Goal: Task Accomplishment & Management: Use online tool/utility

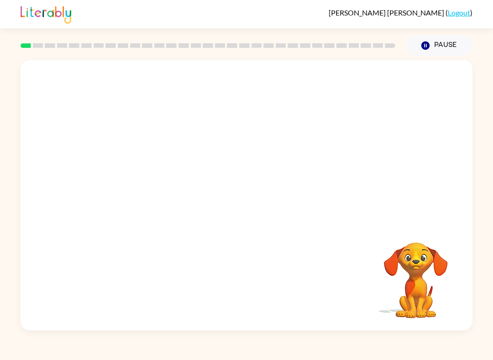
click at [6, 13] on div "[PERSON_NAME] ( Logout )" at bounding box center [246, 14] width 493 height 28
click at [52, 39] on div at bounding box center [207, 46] width 385 height 32
click at [194, 138] on div at bounding box center [247, 195] width 452 height 271
click at [242, 176] on div at bounding box center [247, 195] width 452 height 271
click at [243, 193] on icon "button" at bounding box center [247, 200] width 16 height 16
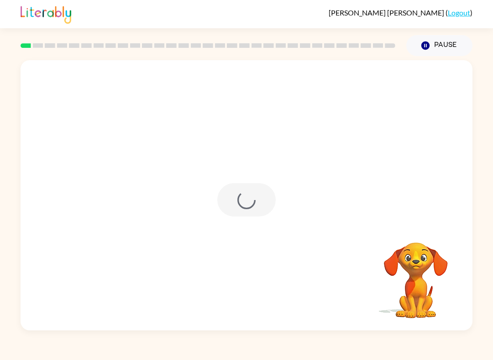
click at [242, 193] on div at bounding box center [246, 199] width 58 height 33
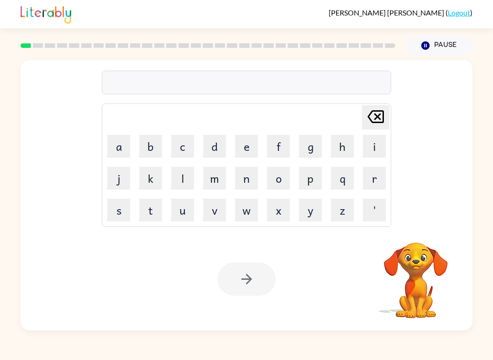
click at [122, 209] on button "s" at bounding box center [118, 210] width 23 height 23
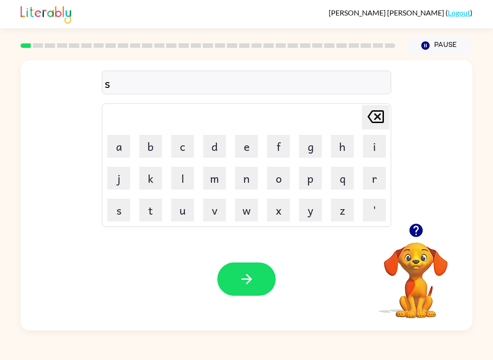
click at [348, 147] on button "h" at bounding box center [342, 146] width 23 height 23
click at [184, 218] on button "u" at bounding box center [182, 210] width 23 height 23
click at [119, 207] on button "s" at bounding box center [118, 210] width 23 height 23
click at [341, 147] on button "h" at bounding box center [342, 146] width 23 height 23
click at [234, 288] on button "button" at bounding box center [246, 279] width 58 height 33
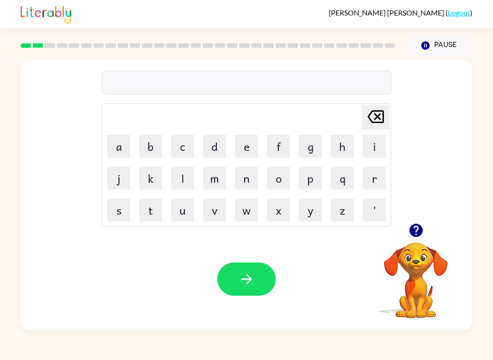
click at [118, 145] on button "a" at bounding box center [118, 146] width 23 height 23
click at [317, 181] on button "p" at bounding box center [310, 178] width 23 height 23
click at [242, 148] on button "e" at bounding box center [246, 146] width 23 height 23
click at [413, 227] on icon "button" at bounding box center [415, 230] width 13 height 13
click at [115, 146] on button "a" at bounding box center [118, 146] width 23 height 23
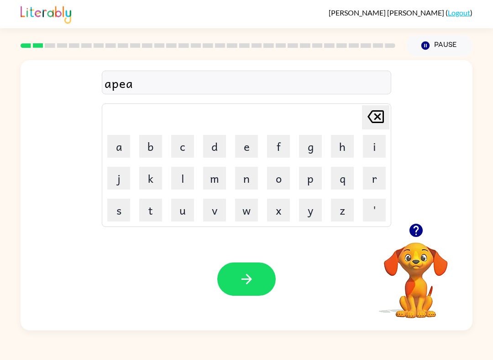
click at [363, 177] on button "r" at bounding box center [374, 178] width 23 height 23
click at [248, 147] on button "e" at bounding box center [246, 146] width 23 height 23
click at [245, 179] on button "n" at bounding box center [246, 178] width 23 height 23
click at [183, 148] on button "c" at bounding box center [182, 146] width 23 height 23
click at [257, 165] on td "n" at bounding box center [246, 178] width 31 height 31
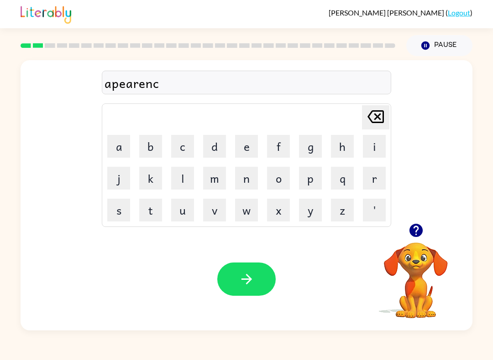
click at [249, 141] on button "e" at bounding box center [246, 146] width 23 height 23
click at [129, 213] on button "s" at bounding box center [118, 210] width 23 height 23
click at [256, 281] on button "button" at bounding box center [246, 279] width 58 height 33
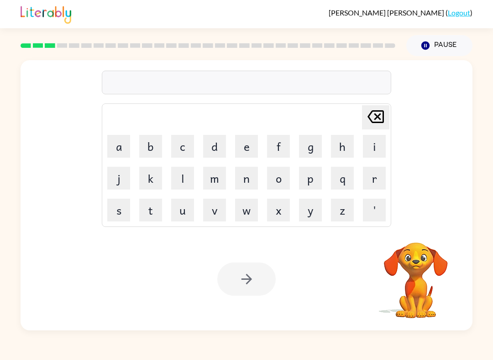
click at [374, 178] on button "r" at bounding box center [374, 178] width 23 height 23
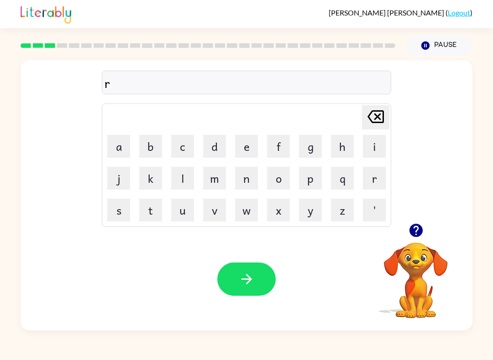
click at [243, 149] on button "e" at bounding box center [246, 146] width 23 height 23
click at [127, 146] on button "a" at bounding box center [118, 146] width 23 height 23
click at [182, 179] on button "l" at bounding box center [182, 178] width 23 height 23
click at [372, 147] on button "i" at bounding box center [374, 146] width 23 height 23
click at [154, 207] on button "t" at bounding box center [150, 210] width 23 height 23
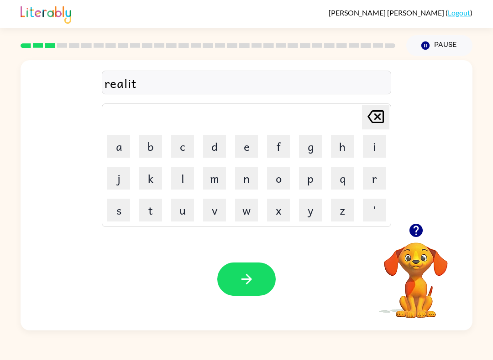
click at [311, 209] on button "y" at bounding box center [310, 210] width 23 height 23
click at [235, 285] on button "button" at bounding box center [246, 279] width 58 height 33
click at [253, 150] on button "e" at bounding box center [246, 146] width 23 height 23
click at [182, 184] on button "l" at bounding box center [182, 178] width 23 height 23
click at [369, 147] on button "i" at bounding box center [374, 146] width 23 height 23
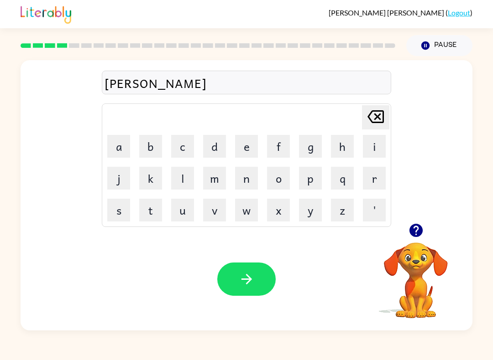
click at [213, 182] on button "m" at bounding box center [214, 178] width 23 height 23
click at [372, 153] on button "i" at bounding box center [374, 146] width 23 height 23
click at [246, 181] on button "n" at bounding box center [246, 178] width 23 height 23
click at [127, 143] on button "a" at bounding box center [118, 146] width 23 height 23
click at [150, 213] on button "t" at bounding box center [150, 210] width 23 height 23
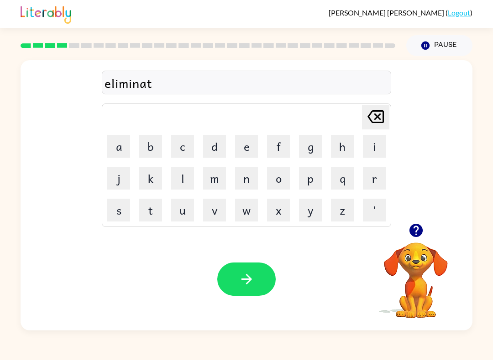
click at [248, 148] on button "e" at bounding box center [246, 146] width 23 height 23
click at [265, 278] on button "button" at bounding box center [246, 279] width 58 height 33
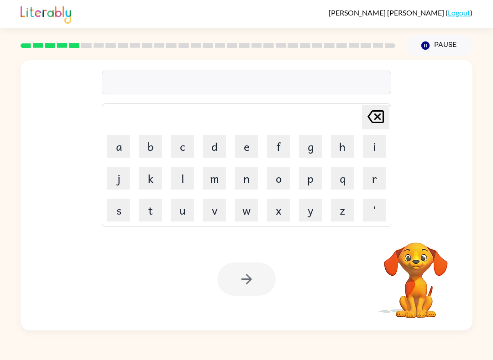
click at [224, 145] on button "d" at bounding box center [214, 146] width 23 height 23
click at [259, 164] on td "n" at bounding box center [246, 178] width 31 height 31
click at [186, 208] on button "u" at bounding box center [182, 210] width 23 height 23
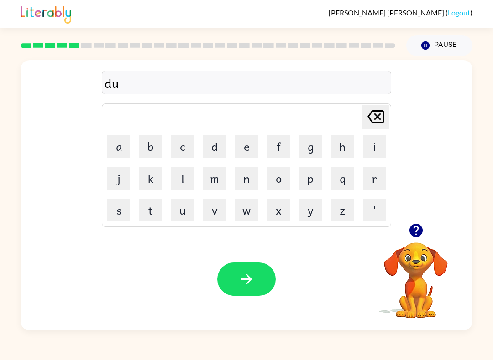
click at [307, 176] on button "p" at bounding box center [310, 178] width 23 height 23
click at [192, 175] on button "l" at bounding box center [182, 178] width 23 height 23
click at [368, 145] on button "i" at bounding box center [374, 146] width 23 height 23
click at [184, 143] on button "c" at bounding box center [182, 146] width 23 height 23
click at [126, 151] on button "a" at bounding box center [118, 146] width 23 height 23
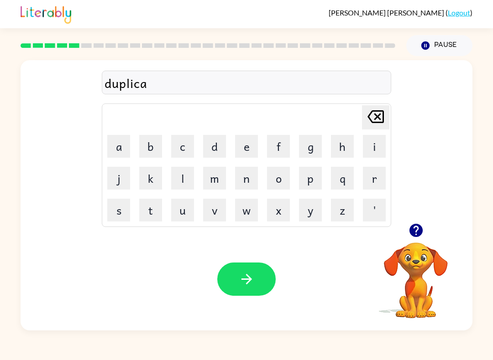
click at [151, 207] on button "t" at bounding box center [150, 210] width 23 height 23
click at [244, 151] on button "e" at bounding box center [246, 146] width 23 height 23
click at [240, 288] on button "button" at bounding box center [246, 279] width 58 height 33
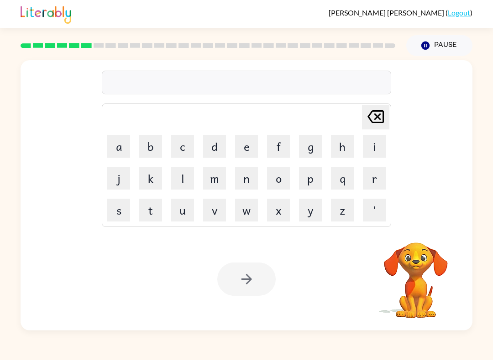
click at [218, 212] on button "v" at bounding box center [214, 210] width 23 height 23
click at [119, 140] on button "a" at bounding box center [118, 146] width 23 height 23
click at [182, 149] on button "c" at bounding box center [182, 146] width 23 height 23
click at [124, 143] on button "a" at bounding box center [118, 146] width 23 height 23
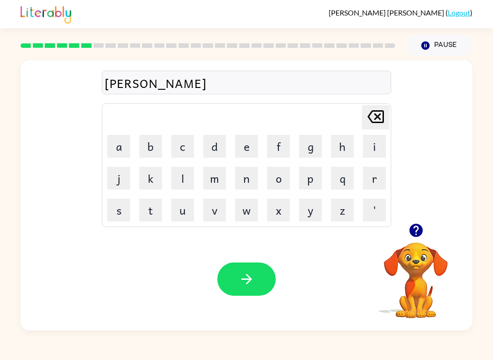
click at [153, 211] on button "t" at bounding box center [150, 210] width 23 height 23
click at [372, 148] on button "i" at bounding box center [374, 146] width 23 height 23
click at [287, 177] on button "o" at bounding box center [278, 178] width 23 height 23
click at [237, 179] on button "n" at bounding box center [246, 178] width 23 height 23
click at [239, 271] on button "button" at bounding box center [246, 279] width 58 height 33
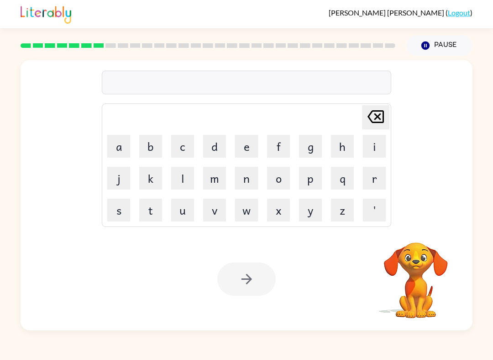
click at [313, 179] on button "p" at bounding box center [310, 178] width 23 height 23
click at [179, 212] on button "u" at bounding box center [182, 210] width 23 height 23
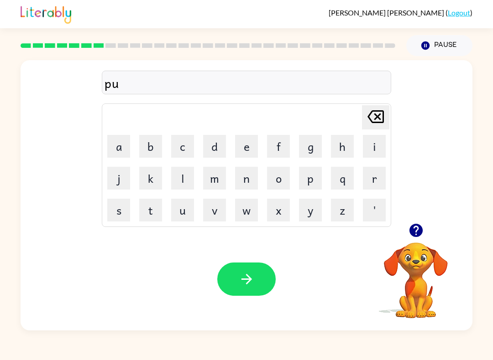
click at [216, 146] on button "d" at bounding box center [214, 146] width 23 height 23
click at [192, 176] on button "l" at bounding box center [182, 178] width 23 height 23
click at [242, 150] on button "e" at bounding box center [246, 146] width 23 height 23
click at [243, 268] on button "button" at bounding box center [246, 279] width 58 height 33
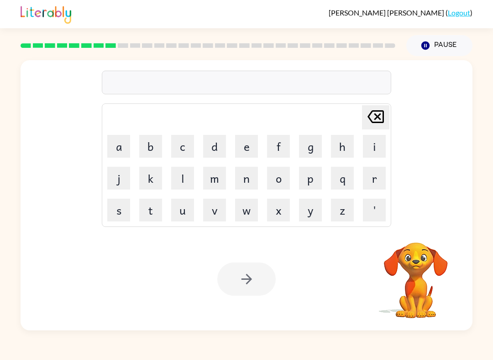
click at [307, 176] on button "p" at bounding box center [310, 178] width 23 height 23
click at [124, 151] on button "a" at bounding box center [118, 146] width 23 height 23
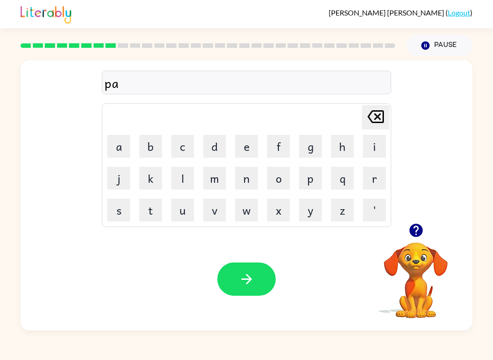
click at [365, 179] on button "r" at bounding box center [374, 178] width 23 height 23
click at [153, 208] on button "t" at bounding box center [150, 210] width 23 height 23
click at [369, 148] on button "i" at bounding box center [374, 146] width 23 height 23
click at [185, 147] on button "c" at bounding box center [182, 146] width 23 height 23
click at [192, 177] on button "l" at bounding box center [182, 178] width 23 height 23
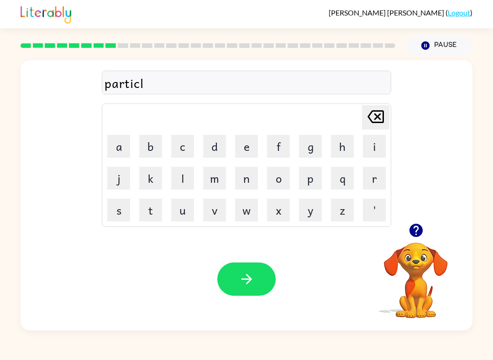
click at [245, 151] on button "e" at bounding box center [246, 146] width 23 height 23
click at [241, 281] on icon "button" at bounding box center [247, 279] width 16 height 16
click at [371, 181] on button "r" at bounding box center [374, 178] width 23 height 23
click at [253, 147] on button "e" at bounding box center [246, 146] width 23 height 23
click at [179, 145] on button "c" at bounding box center [182, 146] width 23 height 23
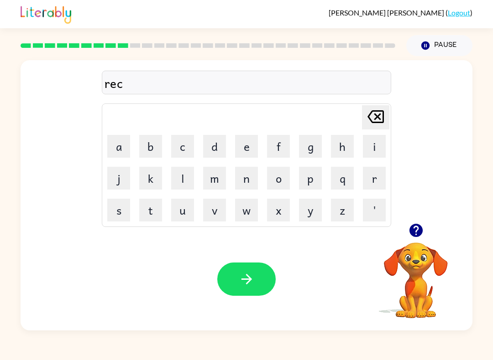
click at [128, 145] on button "a" at bounding box center [118, 146] width 23 height 23
click at [310, 182] on button "p" at bounding box center [310, 178] width 23 height 23
click at [152, 209] on button "t" at bounding box center [150, 210] width 23 height 23
click at [173, 214] on button "u" at bounding box center [182, 210] width 23 height 23
click at [379, 175] on button "r" at bounding box center [374, 178] width 23 height 23
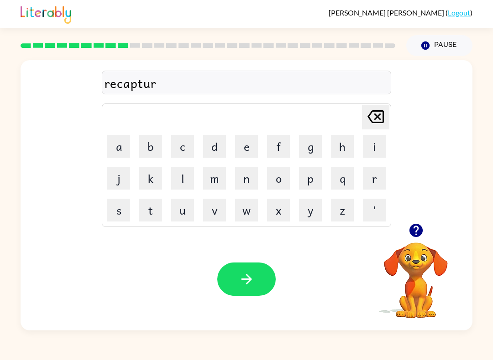
click at [245, 152] on button "e" at bounding box center [246, 146] width 23 height 23
click at [256, 288] on button "button" at bounding box center [246, 279] width 58 height 33
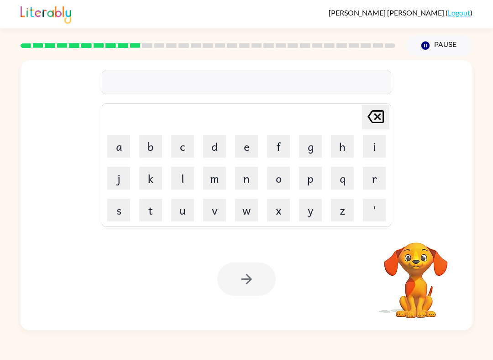
click at [313, 184] on button "p" at bounding box center [310, 178] width 23 height 23
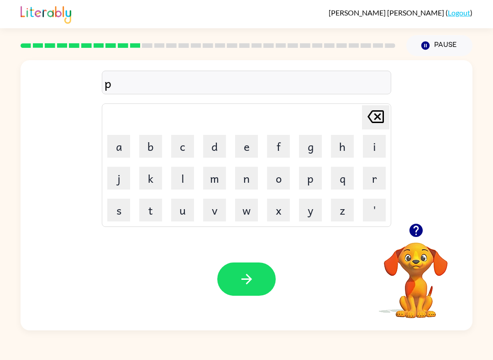
click at [369, 172] on button "r" at bounding box center [374, 178] width 23 height 23
click at [239, 148] on button "e" at bounding box center [246, 146] width 23 height 23
click at [379, 125] on icon "[PERSON_NAME] last character input" at bounding box center [375, 117] width 22 height 22
click at [239, 146] on button "e" at bounding box center [246, 146] width 23 height 23
click at [120, 212] on button "s" at bounding box center [118, 210] width 23 height 23
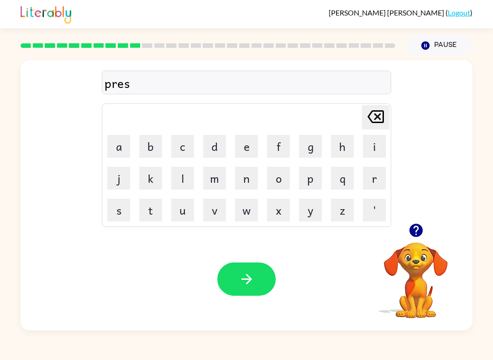
click at [189, 146] on button "c" at bounding box center [182, 146] width 23 height 23
click at [340, 145] on button "h" at bounding box center [342, 146] width 23 height 23
click at [279, 181] on button "o" at bounding box center [278, 178] width 23 height 23
click at [190, 178] on button "l" at bounding box center [182, 178] width 23 height 23
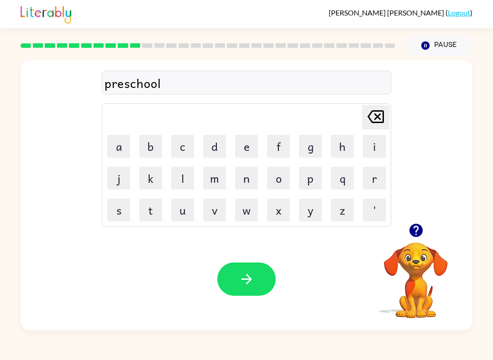
click at [250, 285] on icon "button" at bounding box center [247, 279] width 16 height 16
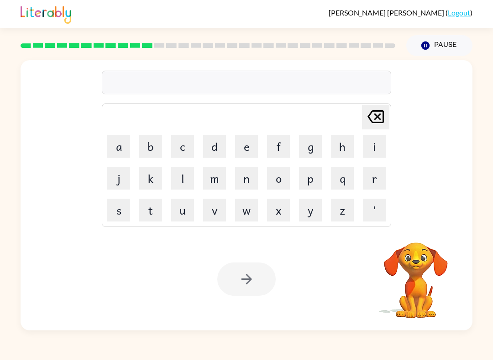
click at [182, 144] on button "c" at bounding box center [182, 146] width 23 height 23
click at [379, 174] on button "r" at bounding box center [374, 178] width 23 height 23
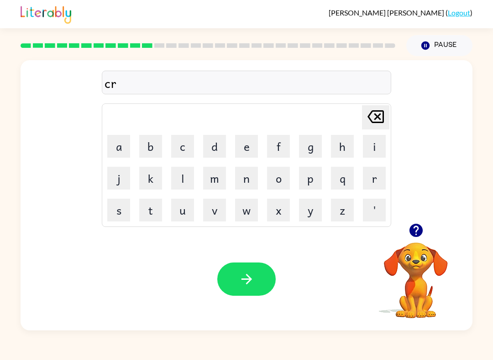
click at [117, 155] on button "a" at bounding box center [118, 146] width 23 height 23
click at [207, 218] on button "v" at bounding box center [214, 210] width 23 height 23
click at [241, 148] on button "e" at bounding box center [246, 146] width 23 height 23
click at [240, 287] on icon "button" at bounding box center [247, 279] width 16 height 16
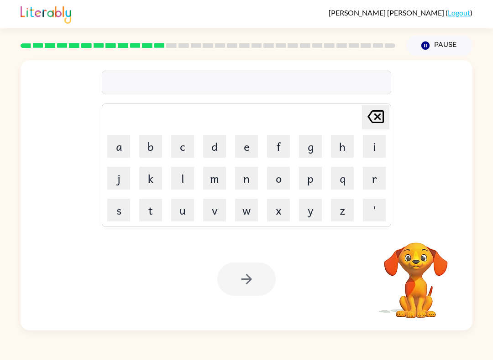
click at [212, 152] on button "d" at bounding box center [214, 146] width 23 height 23
click at [365, 150] on button "i" at bounding box center [374, 146] width 23 height 23
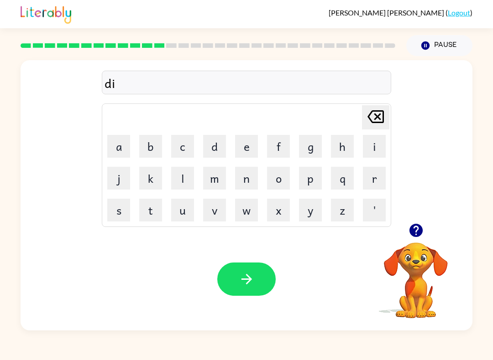
click at [190, 151] on button "c" at bounding box center [182, 146] width 23 height 23
click at [161, 208] on button "t" at bounding box center [150, 210] width 23 height 23
click at [102, 150] on table "[PERSON_NAME] last character input a b c d e f g h i j k l m n o p q r s t u v …" at bounding box center [246, 165] width 288 height 123
click at [128, 151] on button "a" at bounding box center [118, 146] width 23 height 23
click at [151, 205] on button "t" at bounding box center [150, 210] width 23 height 23
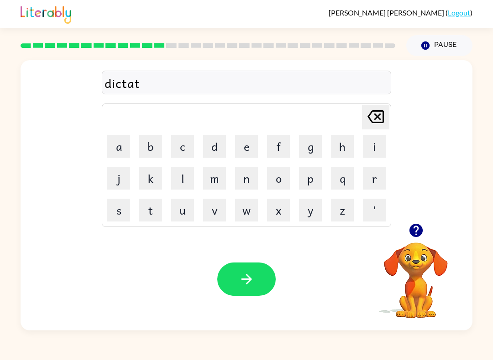
click at [257, 143] on button "e" at bounding box center [246, 146] width 23 height 23
click at [264, 274] on button "button" at bounding box center [246, 279] width 58 height 33
click at [264, 274] on div at bounding box center [246, 279] width 58 height 33
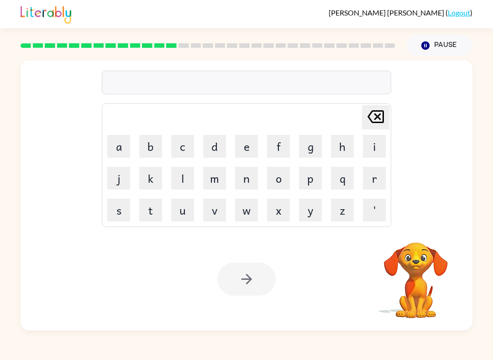
click at [317, 180] on button "p" at bounding box center [310, 178] width 23 height 23
click at [113, 155] on button "a" at bounding box center [118, 146] width 23 height 23
click at [320, 204] on button "y" at bounding box center [310, 210] width 23 height 23
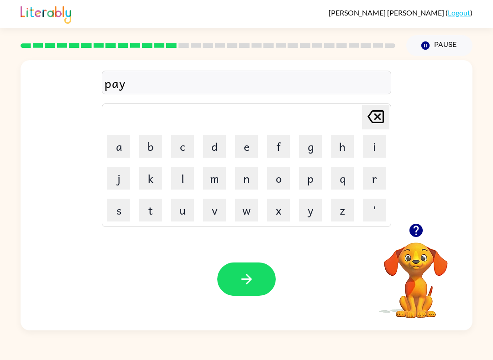
click at [213, 174] on button "m" at bounding box center [214, 178] width 23 height 23
click at [250, 145] on button "e" at bounding box center [246, 146] width 23 height 23
click at [244, 182] on button "n" at bounding box center [246, 178] width 23 height 23
click at [156, 207] on button "t" at bounding box center [150, 210] width 23 height 23
click at [254, 286] on icon "button" at bounding box center [247, 279] width 16 height 16
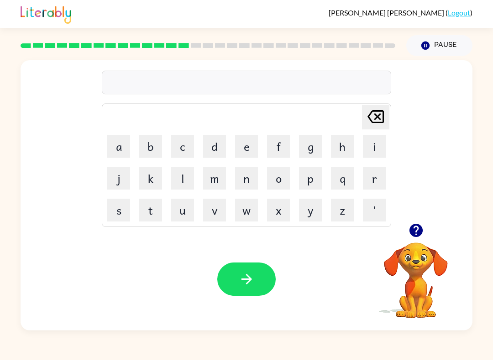
click at [216, 182] on button "m" at bounding box center [214, 178] width 23 height 23
click at [114, 154] on button "a" at bounding box center [118, 146] width 23 height 23
click at [157, 211] on button "t" at bounding box center [150, 210] width 23 height 23
click at [191, 208] on button "u" at bounding box center [182, 210] width 23 height 23
click at [380, 182] on button "r" at bounding box center [374, 178] width 23 height 23
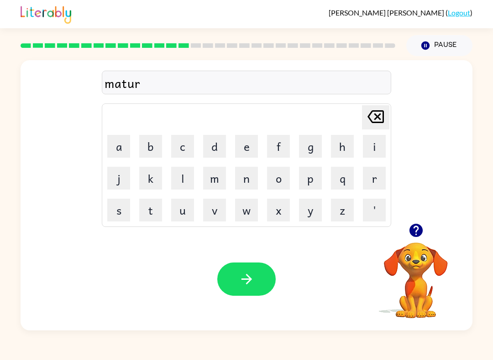
click at [236, 146] on button "e" at bounding box center [246, 146] width 23 height 23
click at [243, 272] on icon "button" at bounding box center [247, 279] width 16 height 16
click at [247, 283] on div at bounding box center [246, 279] width 58 height 33
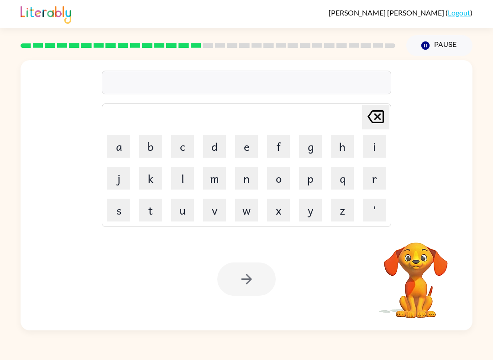
click at [125, 207] on button "s" at bounding box center [118, 210] width 23 height 23
click at [310, 182] on button "p" at bounding box center [310, 178] width 23 height 23
click at [117, 156] on button "a" at bounding box center [118, 146] width 23 height 23
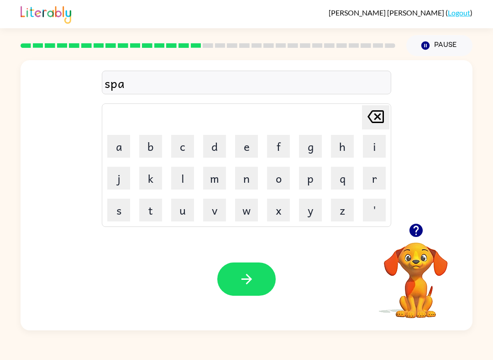
click at [375, 180] on button "r" at bounding box center [374, 178] width 23 height 23
click at [160, 172] on button "k" at bounding box center [150, 178] width 23 height 23
click at [249, 288] on button "button" at bounding box center [246, 279] width 58 height 33
click at [254, 277] on div at bounding box center [246, 279] width 58 height 33
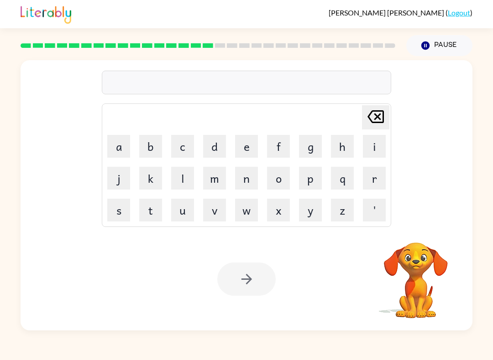
click at [318, 182] on button "p" at bounding box center [310, 178] width 23 height 23
click at [124, 153] on button "a" at bounding box center [118, 146] width 23 height 23
click at [174, 182] on button "l" at bounding box center [182, 178] width 23 height 23
click at [254, 271] on button "button" at bounding box center [246, 279] width 58 height 33
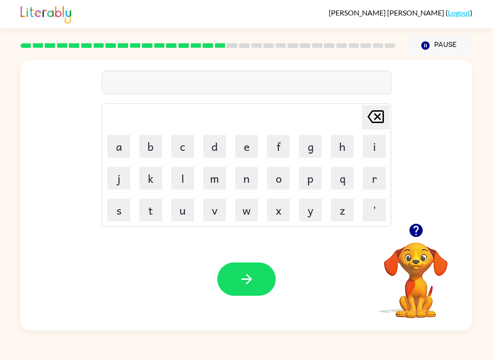
click at [118, 211] on button "s" at bounding box center [118, 210] width 23 height 23
click at [318, 177] on button "p" at bounding box center [310, 178] width 23 height 23
click at [372, 151] on button "i" at bounding box center [374, 146] width 23 height 23
click at [243, 179] on button "n" at bounding box center [246, 178] width 23 height 23
click at [368, 144] on button "i" at bounding box center [374, 146] width 23 height 23
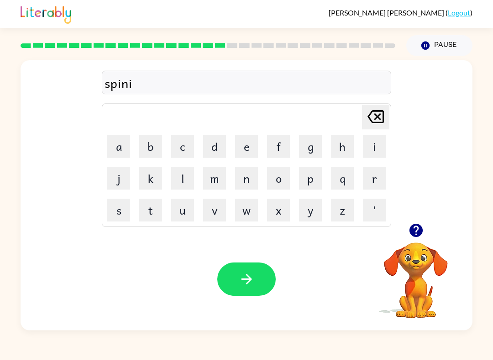
click at [252, 181] on button "n" at bounding box center [246, 178] width 23 height 23
click at [314, 147] on button "g" at bounding box center [310, 146] width 23 height 23
click at [239, 289] on button "button" at bounding box center [246, 279] width 58 height 33
click at [262, 284] on div at bounding box center [246, 279] width 58 height 33
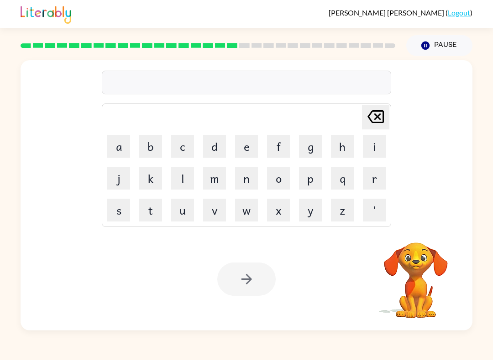
click at [309, 146] on button "g" at bounding box center [310, 146] width 23 height 23
click at [364, 176] on button "r" at bounding box center [374, 178] width 23 height 23
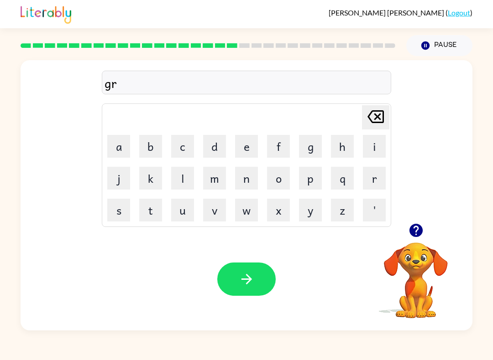
click at [281, 176] on button "o" at bounding box center [278, 178] width 23 height 23
click at [367, 117] on icon "[PERSON_NAME] last character input" at bounding box center [375, 117] width 22 height 22
click at [178, 209] on button "u" at bounding box center [182, 210] width 23 height 23
click at [213, 185] on button "m" at bounding box center [214, 178] width 23 height 23
click at [315, 179] on button "p" at bounding box center [310, 178] width 23 height 23
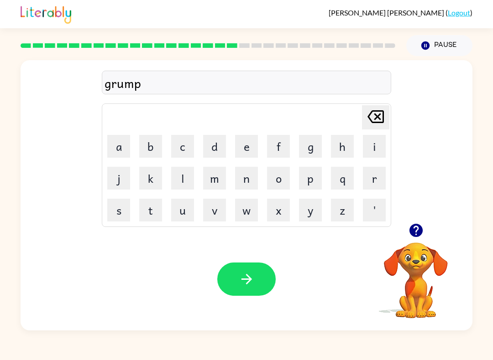
click at [372, 141] on button "i" at bounding box center [374, 146] width 23 height 23
click at [242, 140] on button "e" at bounding box center [246, 146] width 23 height 23
click at [129, 208] on button "s" at bounding box center [118, 210] width 23 height 23
click at [374, 210] on button "'" at bounding box center [374, 210] width 23 height 23
click at [158, 207] on button "t" at bounding box center [150, 210] width 23 height 23
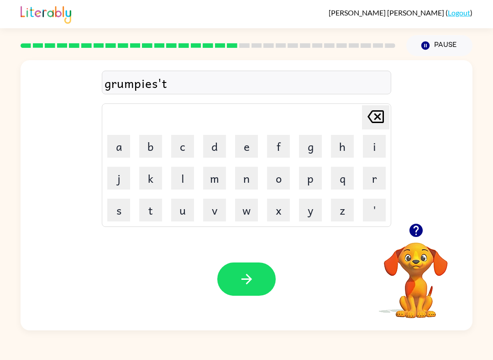
click at [364, 121] on button "[PERSON_NAME] last character input" at bounding box center [375, 117] width 27 height 24
click at [364, 120] on button "[PERSON_NAME] last character input" at bounding box center [375, 117] width 27 height 24
click at [366, 125] on icon "[PERSON_NAME] last character input" at bounding box center [375, 117] width 22 height 22
click at [120, 210] on button "s" at bounding box center [118, 210] width 23 height 23
click at [140, 201] on button "t" at bounding box center [150, 210] width 23 height 23
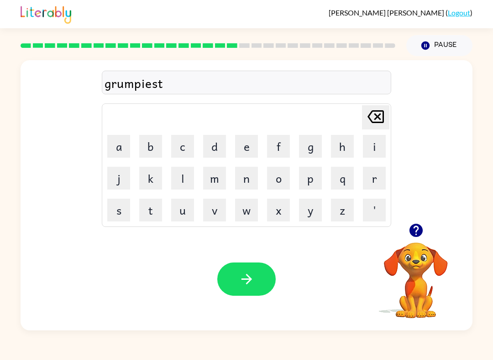
click at [260, 281] on button "button" at bounding box center [246, 279] width 58 height 33
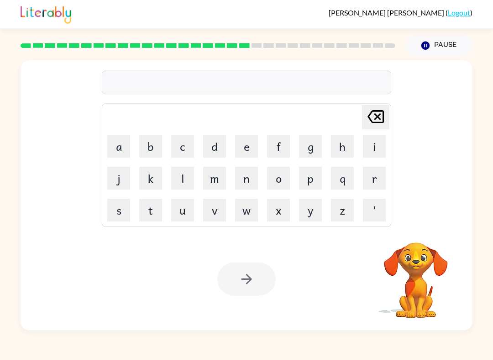
click at [366, 151] on button "i" at bounding box center [374, 146] width 23 height 23
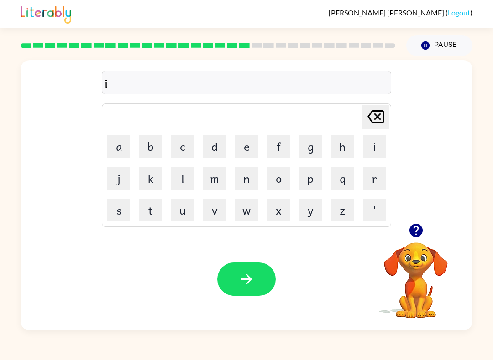
click at [242, 182] on button "n" at bounding box center [246, 178] width 23 height 23
click at [185, 157] on button "c" at bounding box center [182, 146] width 23 height 23
click at [365, 183] on button "r" at bounding box center [374, 178] width 23 height 23
click at [212, 148] on button "d" at bounding box center [214, 146] width 23 height 23
click at [369, 118] on icon at bounding box center [375, 116] width 16 height 13
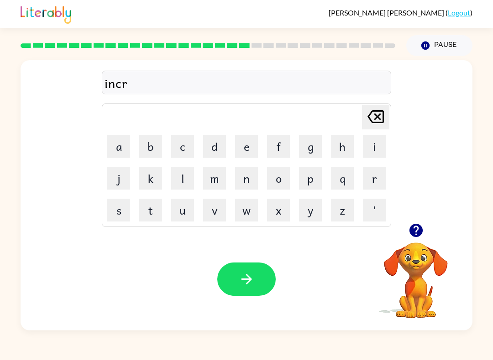
click at [244, 150] on button "e" at bounding box center [246, 146] width 23 height 23
click at [221, 146] on button "d" at bounding box center [214, 146] width 23 height 23
click at [375, 146] on button "i" at bounding box center [374, 146] width 23 height 23
click at [215, 148] on button "d" at bounding box center [214, 146] width 23 height 23
click at [384, 119] on icon "[PERSON_NAME] last character input" at bounding box center [375, 117] width 22 height 22
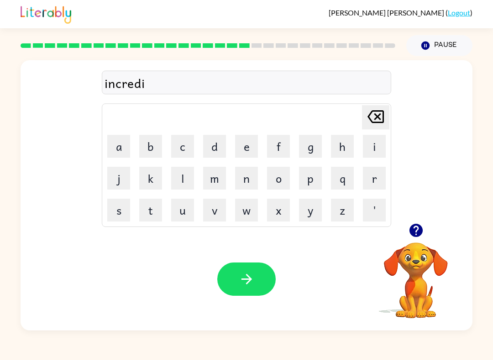
click at [147, 145] on button "b" at bounding box center [150, 146] width 23 height 23
click at [187, 182] on button "l" at bounding box center [182, 178] width 23 height 23
click at [249, 150] on button "e" at bounding box center [246, 146] width 23 height 23
click at [246, 276] on icon "button" at bounding box center [246, 279] width 10 height 10
click at [246, 276] on div at bounding box center [246, 279] width 58 height 33
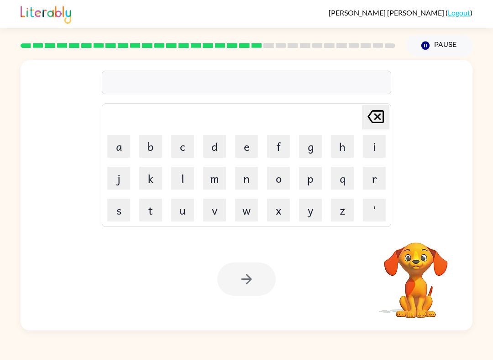
click at [192, 173] on button "l" at bounding box center [182, 178] width 23 height 23
click at [370, 145] on button "i" at bounding box center [374, 146] width 23 height 23
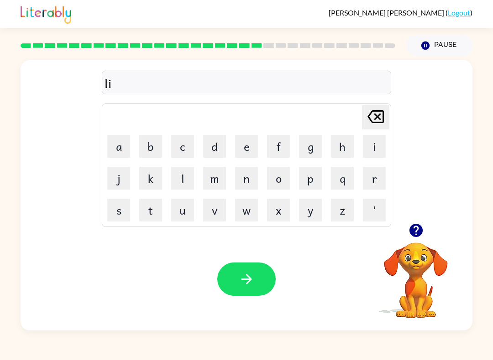
click at [123, 208] on button "s" at bounding box center [118, 210] width 23 height 23
click at [151, 212] on button "t" at bounding box center [150, 210] width 23 height 23
click at [247, 150] on button "e" at bounding box center [246, 146] width 23 height 23
click at [253, 182] on button "n" at bounding box center [246, 178] width 23 height 23
click at [155, 209] on button "t" at bounding box center [150, 210] width 23 height 23
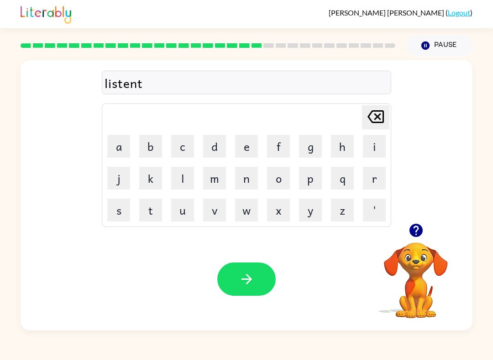
click at [254, 286] on icon "button" at bounding box center [247, 279] width 16 height 16
click at [240, 176] on button "n" at bounding box center [246, 178] width 23 height 23
click at [277, 177] on button "o" at bounding box center [278, 178] width 23 height 23
click at [216, 182] on button "m" at bounding box center [214, 178] width 23 height 23
click at [369, 146] on button "i" at bounding box center [374, 146] width 23 height 23
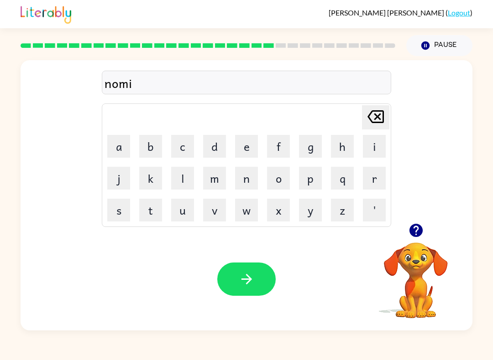
click at [252, 174] on button "n" at bounding box center [246, 178] width 23 height 23
click at [128, 147] on button "a" at bounding box center [118, 146] width 23 height 23
click at [160, 203] on button "t" at bounding box center [150, 210] width 23 height 23
click at [248, 145] on button "e" at bounding box center [246, 146] width 23 height 23
click at [250, 273] on icon "button" at bounding box center [247, 279] width 16 height 16
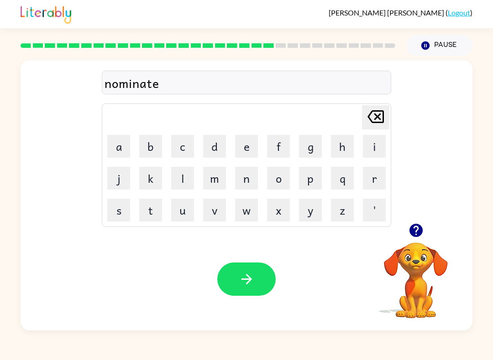
click at [250, 272] on div at bounding box center [246, 279] width 58 height 33
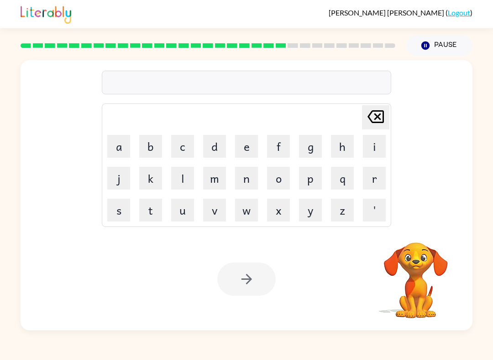
click at [123, 206] on button "s" at bounding box center [118, 210] width 23 height 23
click at [177, 212] on button "u" at bounding box center [182, 210] width 23 height 23
click at [123, 214] on button "s" at bounding box center [118, 210] width 23 height 23
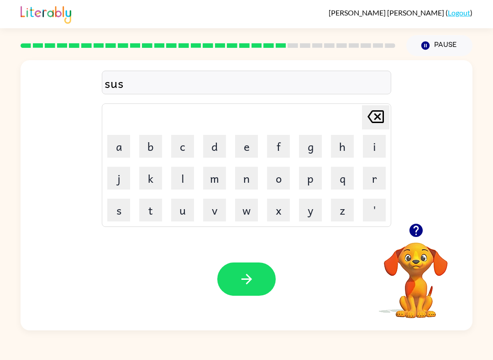
click at [159, 214] on button "t" at bounding box center [150, 210] width 23 height 23
click at [114, 156] on button "a" at bounding box center [118, 146] width 23 height 23
click at [366, 147] on button "i" at bounding box center [374, 146] width 23 height 23
click at [247, 188] on button "n" at bounding box center [246, 178] width 23 height 23
click at [251, 293] on button "button" at bounding box center [246, 279] width 58 height 33
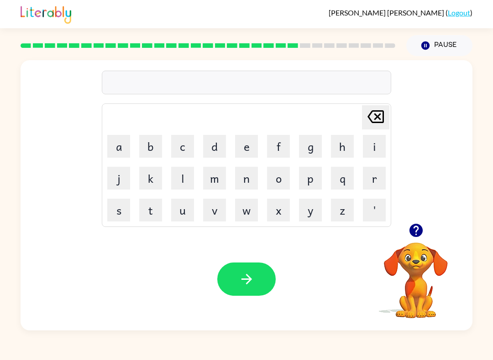
click at [246, 213] on button "w" at bounding box center [246, 210] width 23 height 23
click at [276, 181] on button "o" at bounding box center [278, 178] width 23 height 23
click at [376, 179] on button "r" at bounding box center [374, 178] width 23 height 23
click at [205, 147] on button "d" at bounding box center [214, 146] width 23 height 23
click at [307, 210] on button "y" at bounding box center [310, 210] width 23 height 23
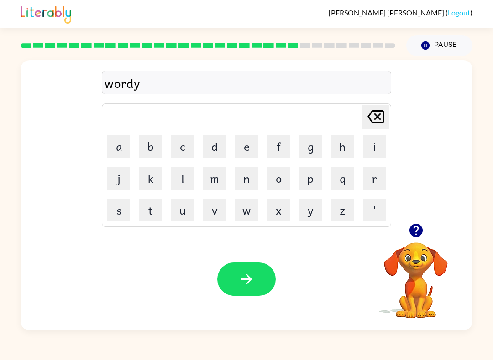
click at [247, 293] on button "button" at bounding box center [246, 279] width 58 height 33
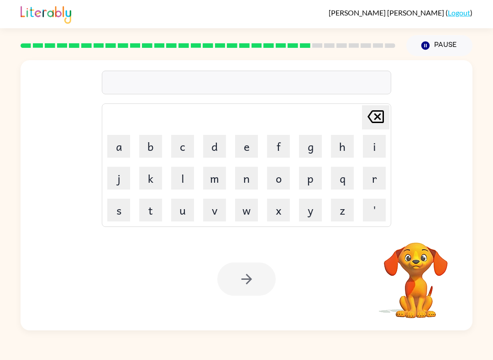
click at [372, 172] on button "r" at bounding box center [374, 178] width 23 height 23
click at [238, 146] on button "e" at bounding box center [246, 146] width 23 height 23
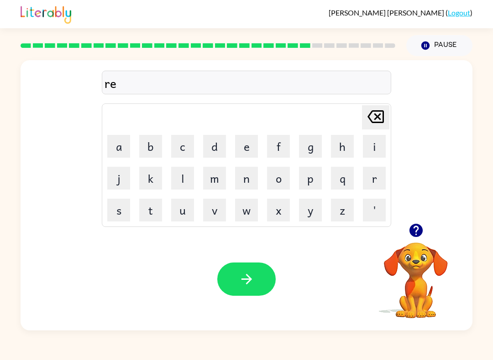
click at [121, 145] on button "a" at bounding box center [118, 146] width 23 height 23
click at [150, 209] on button "t" at bounding box center [150, 210] width 23 height 23
click at [248, 138] on button "e" at bounding box center [246, 146] width 23 height 23
click at [212, 146] on button "d" at bounding box center [214, 146] width 23 height 23
click at [375, 112] on icon "[PERSON_NAME] last character input" at bounding box center [375, 117] width 22 height 22
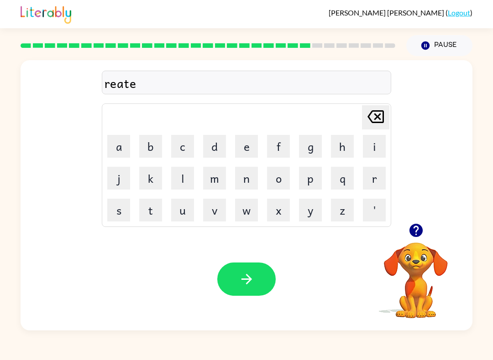
click at [375, 112] on icon at bounding box center [375, 116] width 16 height 13
click at [385, 114] on icon "[PERSON_NAME] last character input" at bounding box center [375, 117] width 22 height 22
click at [182, 171] on button "l" at bounding box center [182, 178] width 23 height 23
click at [117, 148] on button "a" at bounding box center [118, 146] width 23 height 23
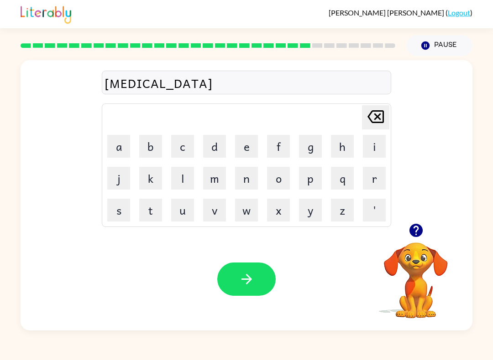
click at [157, 211] on button "t" at bounding box center [150, 210] width 23 height 23
click at [240, 148] on button "e" at bounding box center [246, 146] width 23 height 23
click at [212, 146] on button "d" at bounding box center [214, 146] width 23 height 23
click at [269, 286] on button "button" at bounding box center [246, 279] width 58 height 33
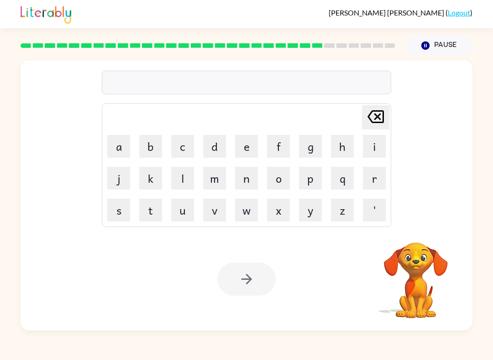
click at [154, 171] on button "k" at bounding box center [150, 178] width 23 height 23
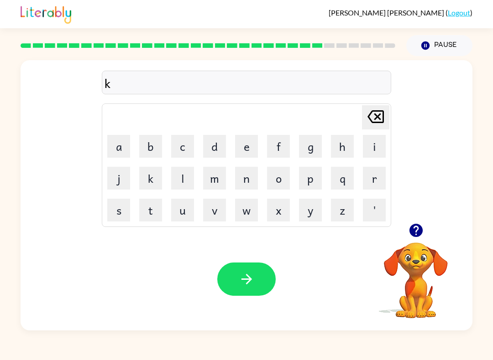
click at [380, 149] on button "i" at bounding box center [374, 146] width 23 height 23
click at [416, 234] on icon "button" at bounding box center [415, 230] width 13 height 13
click at [405, 231] on button "button" at bounding box center [415, 230] width 23 height 23
click at [405, 231] on video "Your browser must support playing .mp4 files to use Literably. Please try using…" at bounding box center [415, 274] width 91 height 91
click at [151, 211] on button "t" at bounding box center [150, 210] width 23 height 23
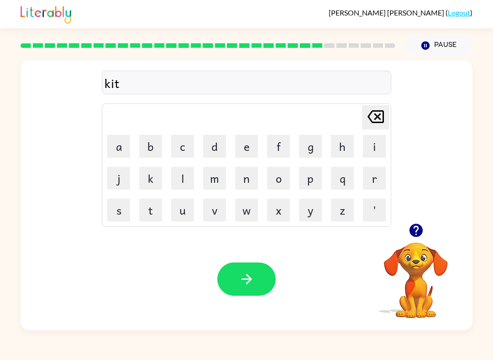
click at [151, 211] on button "t" at bounding box center [150, 210] width 23 height 23
click at [255, 149] on button "e" at bounding box center [246, 146] width 23 height 23
click at [249, 183] on button "n" at bounding box center [246, 178] width 23 height 23
click at [249, 292] on button "button" at bounding box center [246, 279] width 58 height 33
click at [422, 228] on icon "button" at bounding box center [416, 231] width 16 height 16
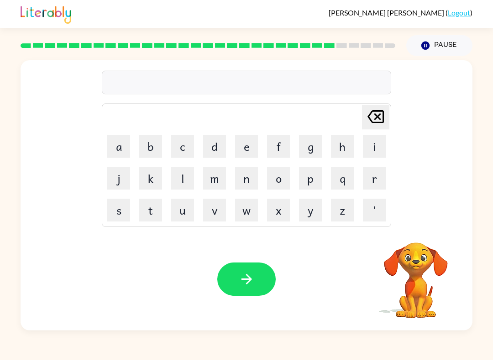
click at [215, 149] on button "d" at bounding box center [214, 146] width 23 height 23
click at [244, 151] on button "e" at bounding box center [246, 146] width 23 height 23
click at [311, 182] on button "p" at bounding box center [310, 178] width 23 height 23
click at [122, 149] on button "a" at bounding box center [118, 146] width 23 height 23
click at [368, 180] on button "r" at bounding box center [374, 178] width 23 height 23
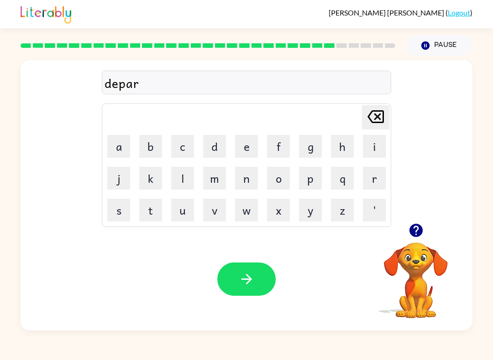
click at [160, 202] on button "t" at bounding box center [150, 210] width 23 height 23
click at [223, 178] on button "m" at bounding box center [214, 178] width 23 height 23
click at [242, 146] on button "e" at bounding box center [246, 146] width 23 height 23
click at [245, 178] on button "n" at bounding box center [246, 178] width 23 height 23
click at [158, 212] on button "t" at bounding box center [150, 210] width 23 height 23
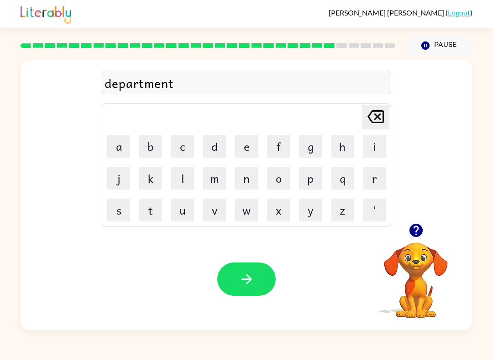
click at [244, 295] on button "button" at bounding box center [246, 279] width 58 height 33
click at [118, 214] on button "s" at bounding box center [118, 210] width 23 height 23
click at [182, 183] on button "l" at bounding box center [182, 178] width 23 height 23
click at [365, 151] on button "i" at bounding box center [374, 146] width 23 height 23
click at [308, 150] on button "g" at bounding box center [310, 146] width 23 height 23
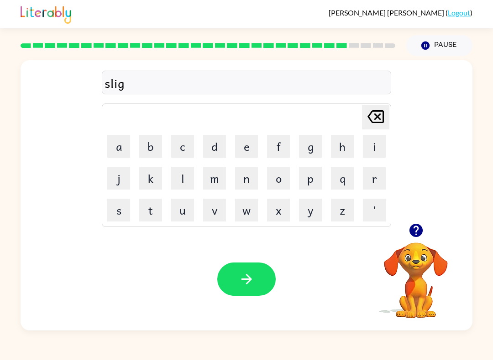
click at [335, 151] on button "h" at bounding box center [342, 146] width 23 height 23
click at [155, 208] on button "t" at bounding box center [150, 210] width 23 height 23
click at [260, 286] on button "button" at bounding box center [246, 279] width 58 height 33
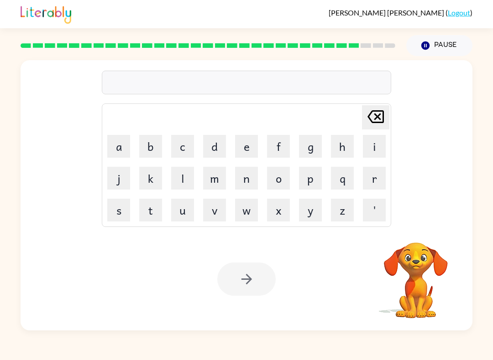
click at [177, 210] on button "u" at bounding box center [182, 210] width 23 height 23
click at [246, 177] on button "n" at bounding box center [246, 178] width 23 height 23
click at [352, 141] on button "h" at bounding box center [342, 146] width 23 height 23
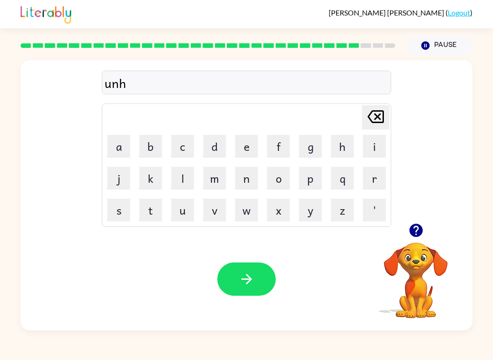
click at [378, 117] on icon at bounding box center [375, 116] width 16 height 13
click at [379, 152] on button "i" at bounding box center [374, 146] width 23 height 23
click at [220, 212] on button "v" at bounding box center [214, 210] width 23 height 23
click at [243, 143] on button "e" at bounding box center [246, 146] width 23 height 23
click at [374, 184] on button "r" at bounding box center [374, 178] width 23 height 23
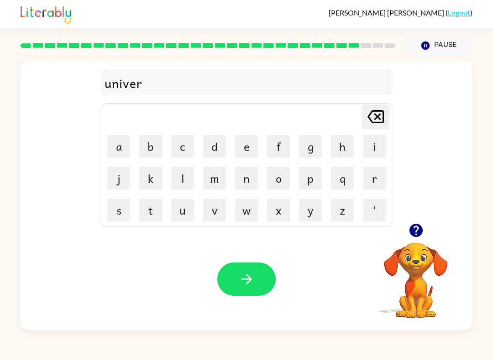
click at [118, 208] on button "s" at bounding box center [118, 210] width 23 height 23
click at [193, 177] on button "l" at bounding box center [182, 178] width 23 height 23
click at [368, 119] on icon "[PERSON_NAME] last character input" at bounding box center [375, 117] width 22 height 22
click at [125, 151] on button "a" at bounding box center [118, 146] width 23 height 23
click at [193, 166] on td "l" at bounding box center [182, 178] width 31 height 31
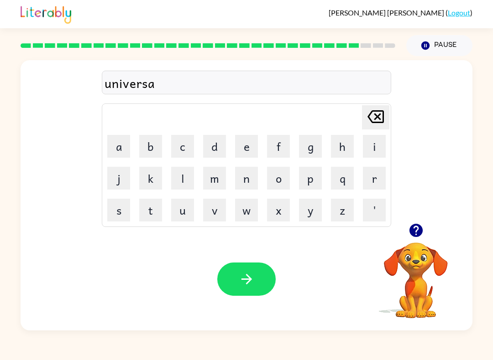
click at [176, 179] on button "l" at bounding box center [182, 178] width 23 height 23
click at [239, 288] on button "button" at bounding box center [246, 279] width 58 height 33
click at [123, 208] on button "s" at bounding box center [118, 210] width 23 height 23
click at [367, 146] on button "i" at bounding box center [374, 146] width 23 height 23
click at [409, 234] on icon "button" at bounding box center [416, 231] width 16 height 16
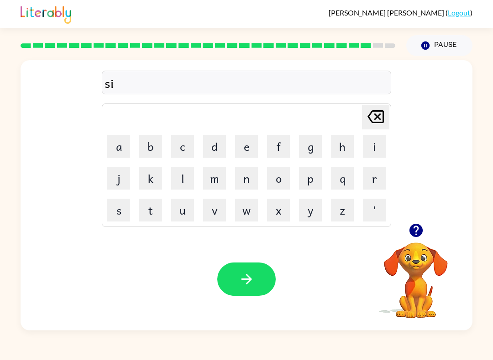
click at [190, 181] on button "l" at bounding box center [182, 178] width 23 height 23
click at [222, 204] on button "v" at bounding box center [214, 210] width 23 height 23
click at [246, 144] on button "e" at bounding box center [246, 146] width 23 height 23
click at [372, 178] on button "r" at bounding box center [374, 178] width 23 height 23
click at [248, 210] on button "w" at bounding box center [246, 210] width 23 height 23
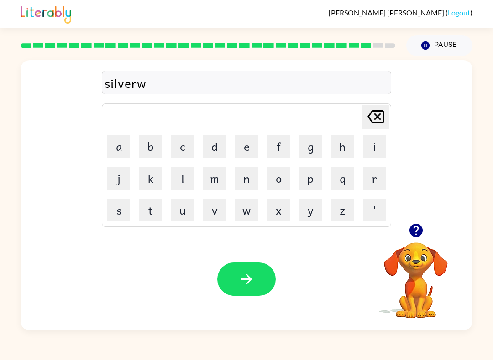
click at [119, 148] on button "a" at bounding box center [118, 146] width 23 height 23
click at [359, 178] on td "r" at bounding box center [374, 178] width 31 height 31
click at [248, 146] on button "e" at bounding box center [246, 146] width 23 height 23
click at [379, 114] on icon "[PERSON_NAME] last character input" at bounding box center [375, 117] width 22 height 22
click at [381, 180] on button "r" at bounding box center [374, 178] width 23 height 23
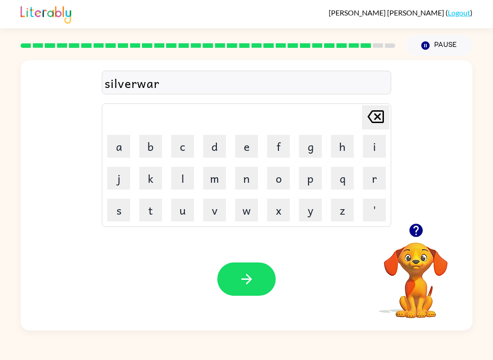
click at [257, 141] on button "e" at bounding box center [246, 146] width 23 height 23
click at [243, 287] on icon "button" at bounding box center [247, 279] width 16 height 16
click at [251, 142] on button "e" at bounding box center [246, 146] width 23 height 23
click at [248, 178] on button "n" at bounding box center [246, 178] width 23 height 23
click at [187, 148] on button "c" at bounding box center [182, 146] width 23 height 23
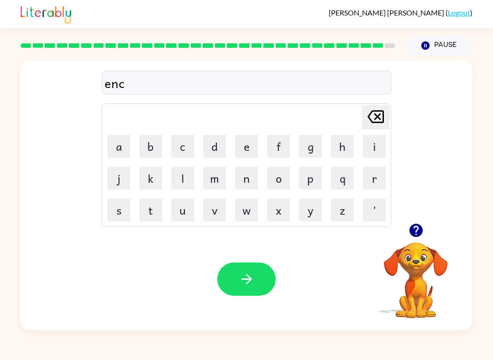
click at [281, 180] on button "o" at bounding box center [278, 178] width 23 height 23
click at [184, 208] on button "u" at bounding box center [182, 210] width 23 height 23
click at [416, 235] on icon "button" at bounding box center [416, 231] width 16 height 16
click at [407, 226] on div "encou [PERSON_NAME] last character input a b c d e f g h i j k l m n o p q r s …" at bounding box center [247, 195] width 452 height 271
click at [253, 179] on button "n" at bounding box center [246, 178] width 23 height 23
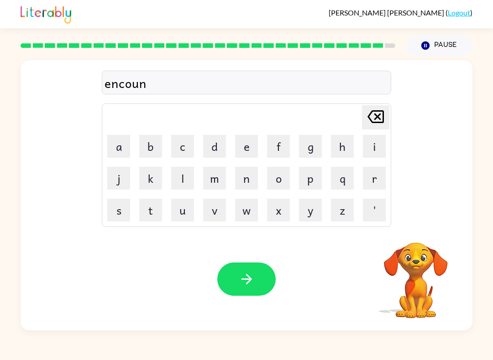
click at [153, 207] on button "t" at bounding box center [150, 210] width 23 height 23
click at [247, 150] on button "e" at bounding box center [246, 146] width 23 height 23
click at [376, 177] on button "r" at bounding box center [374, 178] width 23 height 23
click at [239, 287] on icon "button" at bounding box center [247, 279] width 16 height 16
